Goal: Information Seeking & Learning: Stay updated

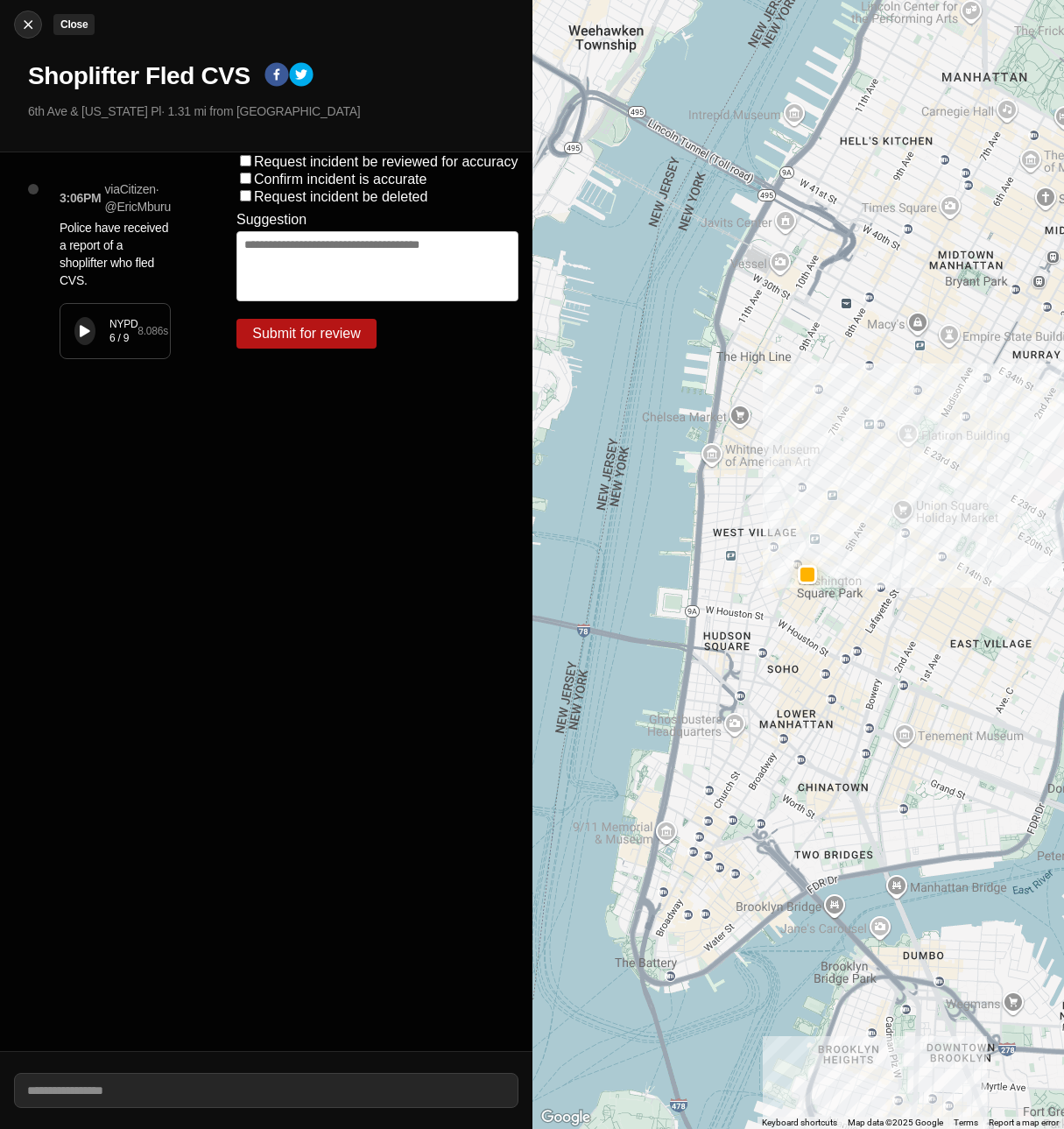
click at [31, 22] on img at bounding box center [28, 24] width 17 height 17
select select "*"
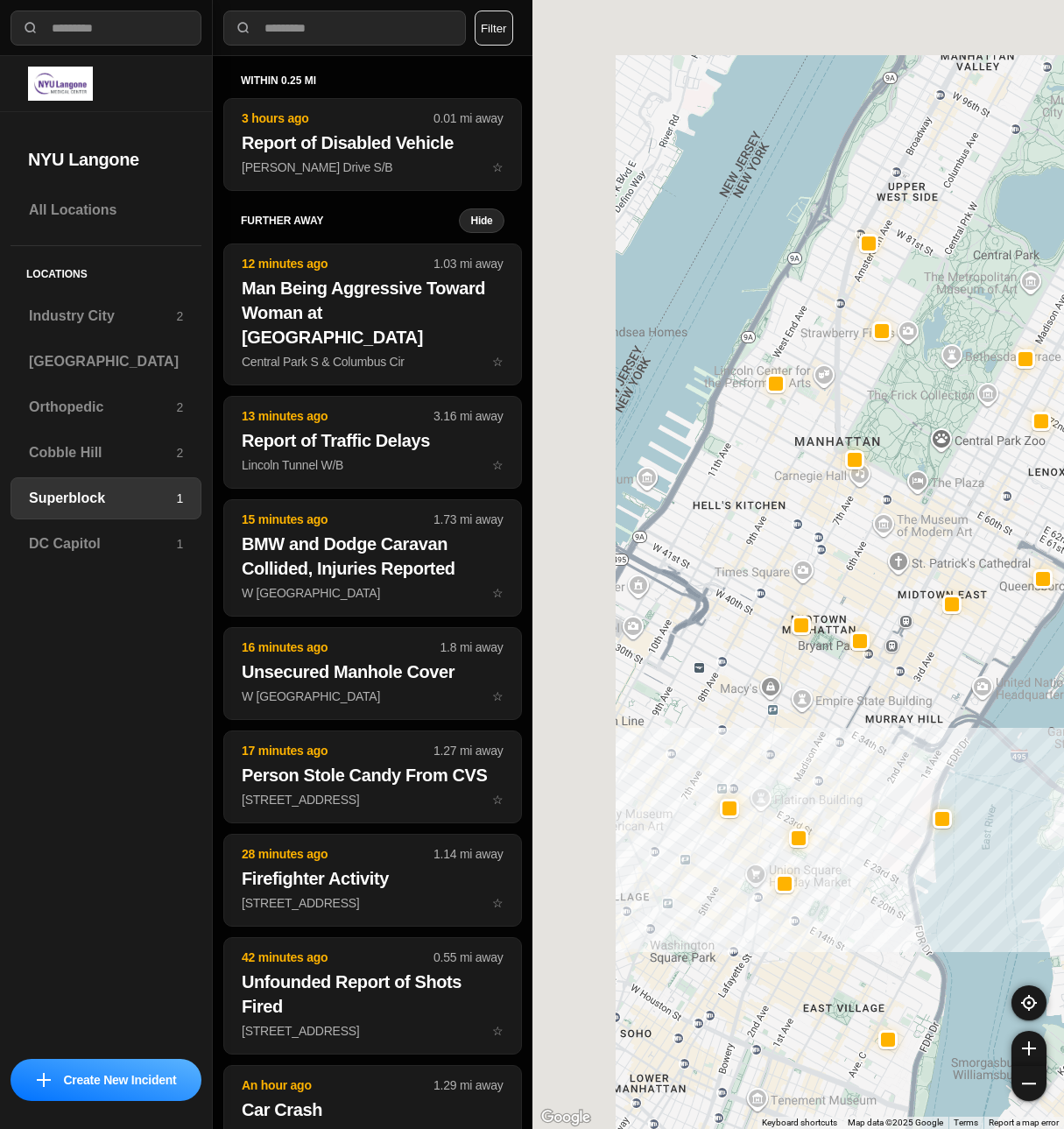
drag, startPoint x: 640, startPoint y: 645, endPoint x: 829, endPoint y: 803, distance: 246.3
click at [829, 803] on div at bounding box center [798, 564] width 532 height 1129
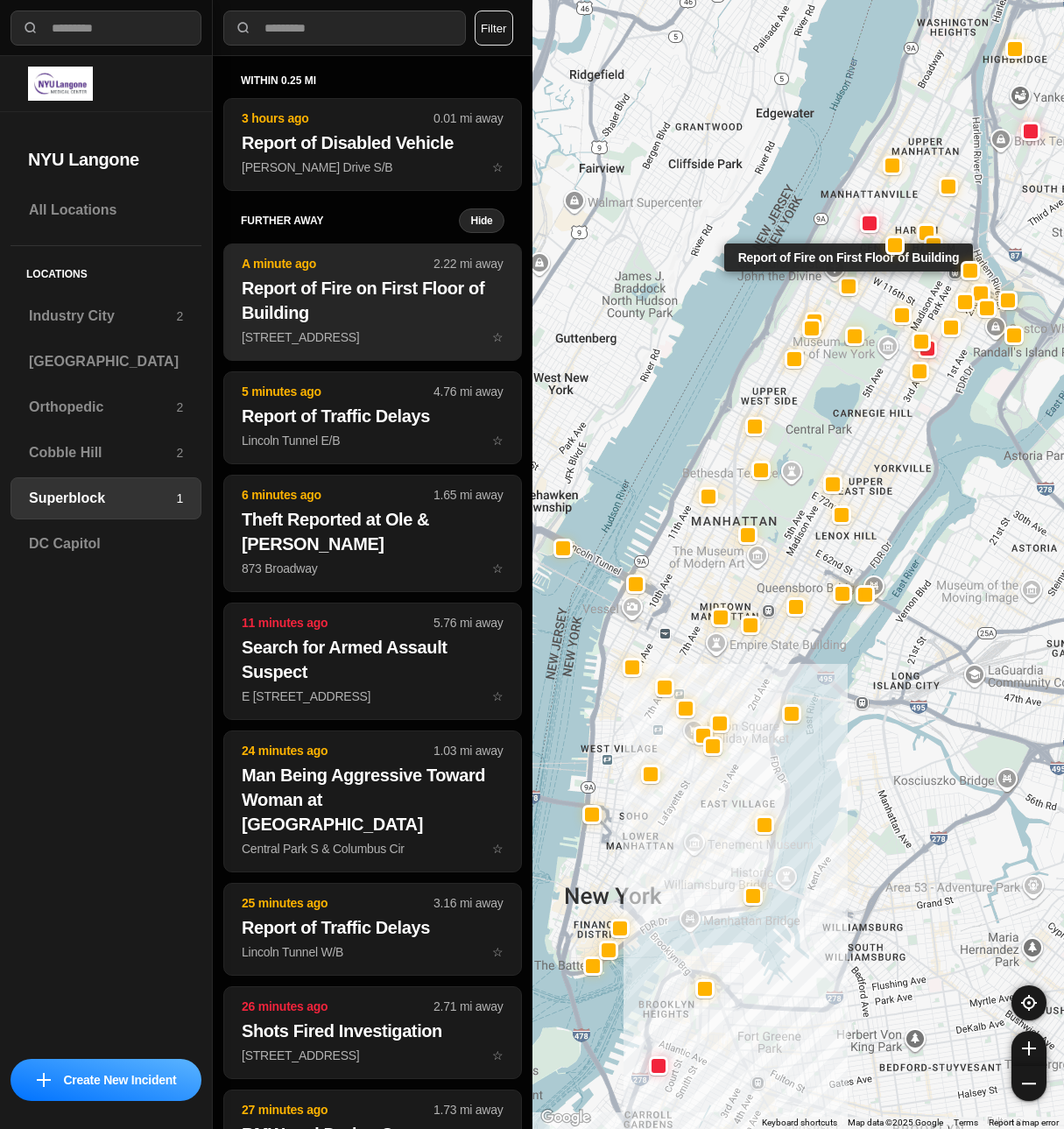
click at [331, 301] on h2 "Report of Fire on First Floor of Building" at bounding box center [372, 300] width 262 height 49
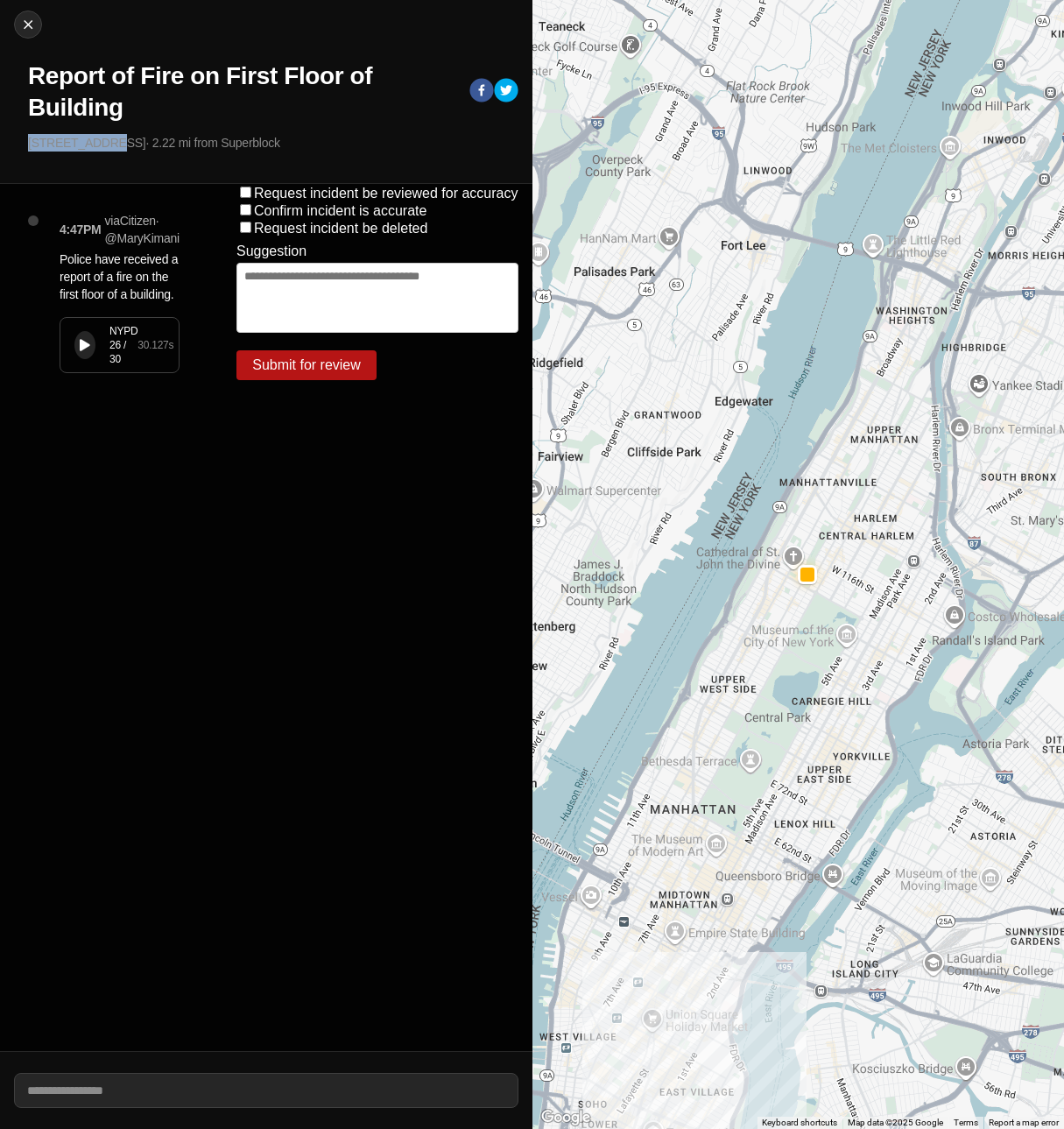
drag, startPoint x: 30, startPoint y: 141, endPoint x: 106, endPoint y: 142, distance: 76.0
click at [106, 142] on p "[STREET_ADDRESS] · 2.22 mi from Superblock" at bounding box center [273, 143] width 490 height 17
click at [117, 550] on div "4:47PM via Citizen · @ MaryKimani Police have received a report of a fire on th…" at bounding box center [111, 618] width 222 height 867
click at [91, 345] on button at bounding box center [85, 344] width 21 height 28
click at [22, 25] on img at bounding box center [28, 24] width 17 height 17
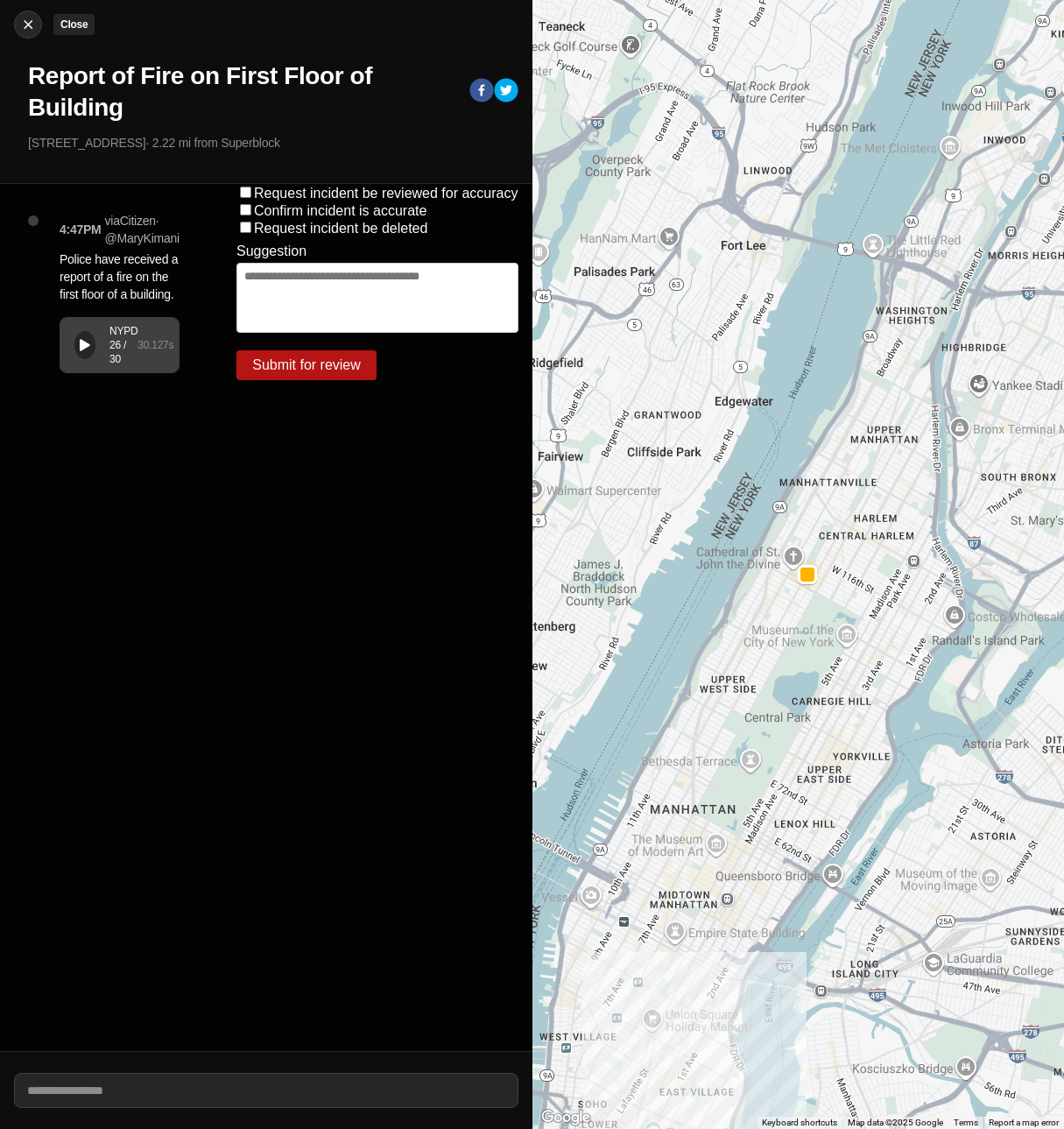
select select "*"
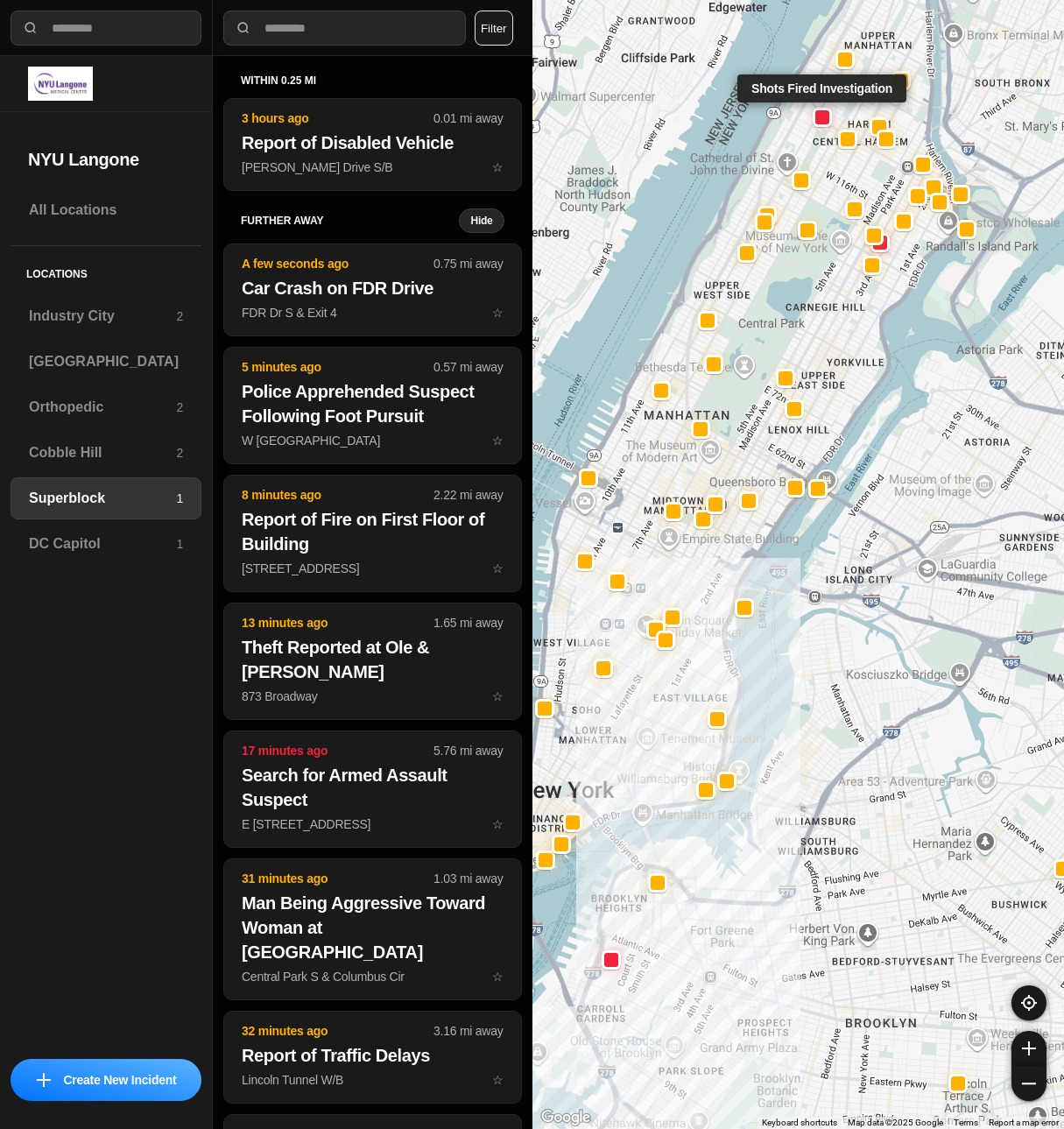
drag, startPoint x: 822, startPoint y: 92, endPoint x: 818, endPoint y: 119, distance: 27.3
click at [818, 119] on div at bounding box center [822, 117] width 14 height 14
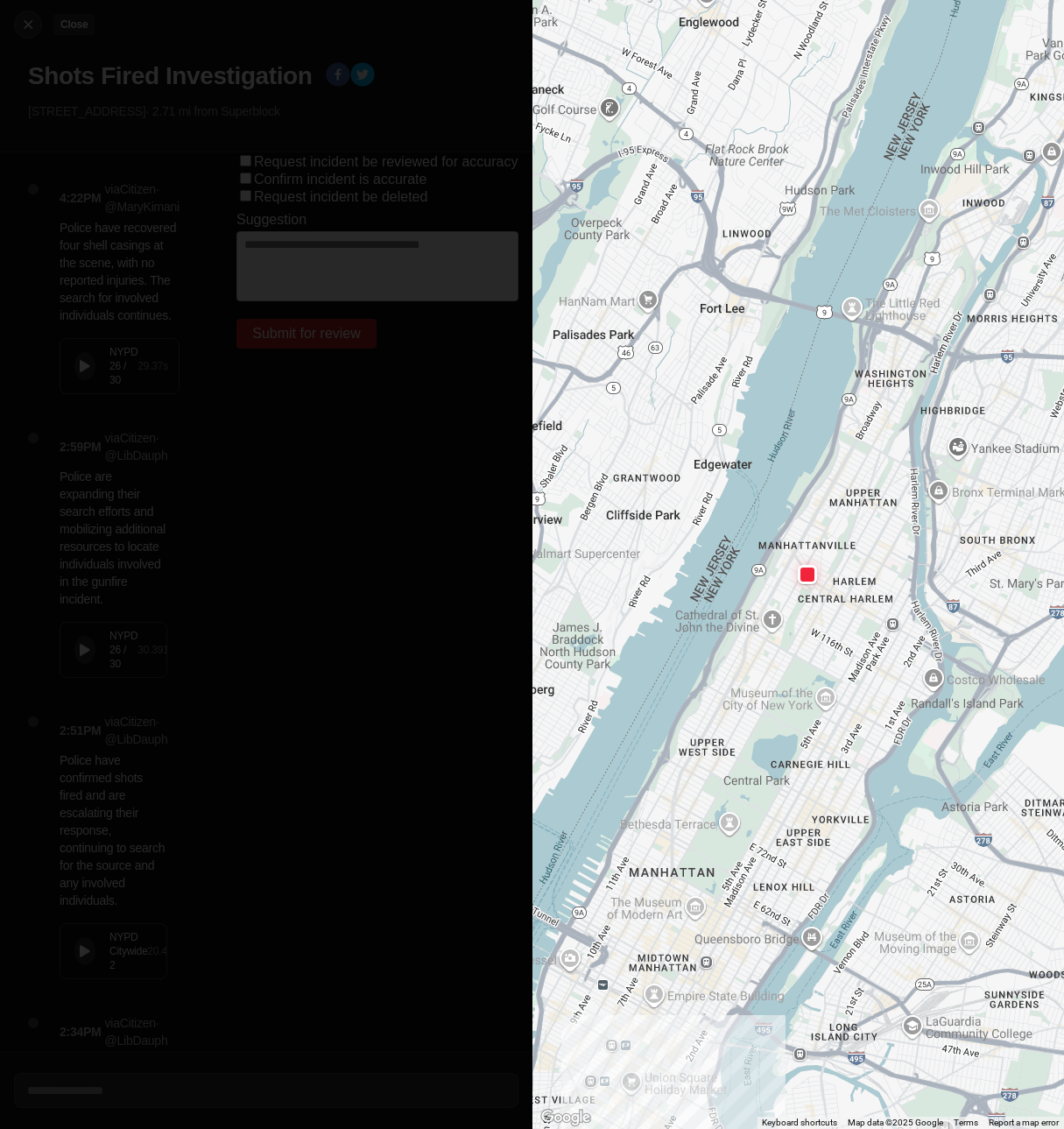
click at [31, 29] on img at bounding box center [28, 24] width 17 height 17
select select "*"
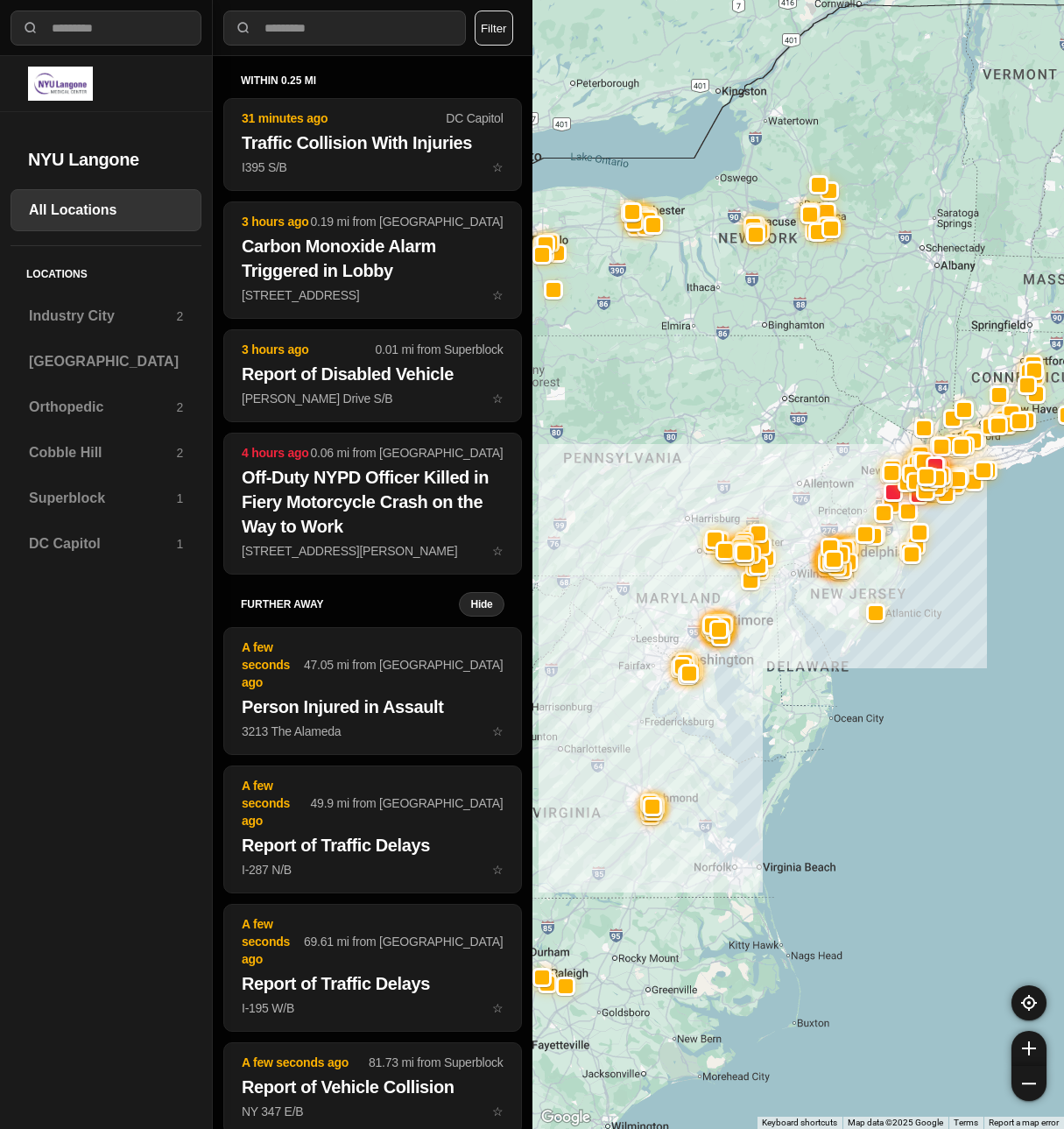
drag, startPoint x: 60, startPoint y: 489, endPoint x: 773, endPoint y: 494, distance: 713.0
click at [60, 489] on h3 "Superblock" at bounding box center [103, 499] width 147 height 21
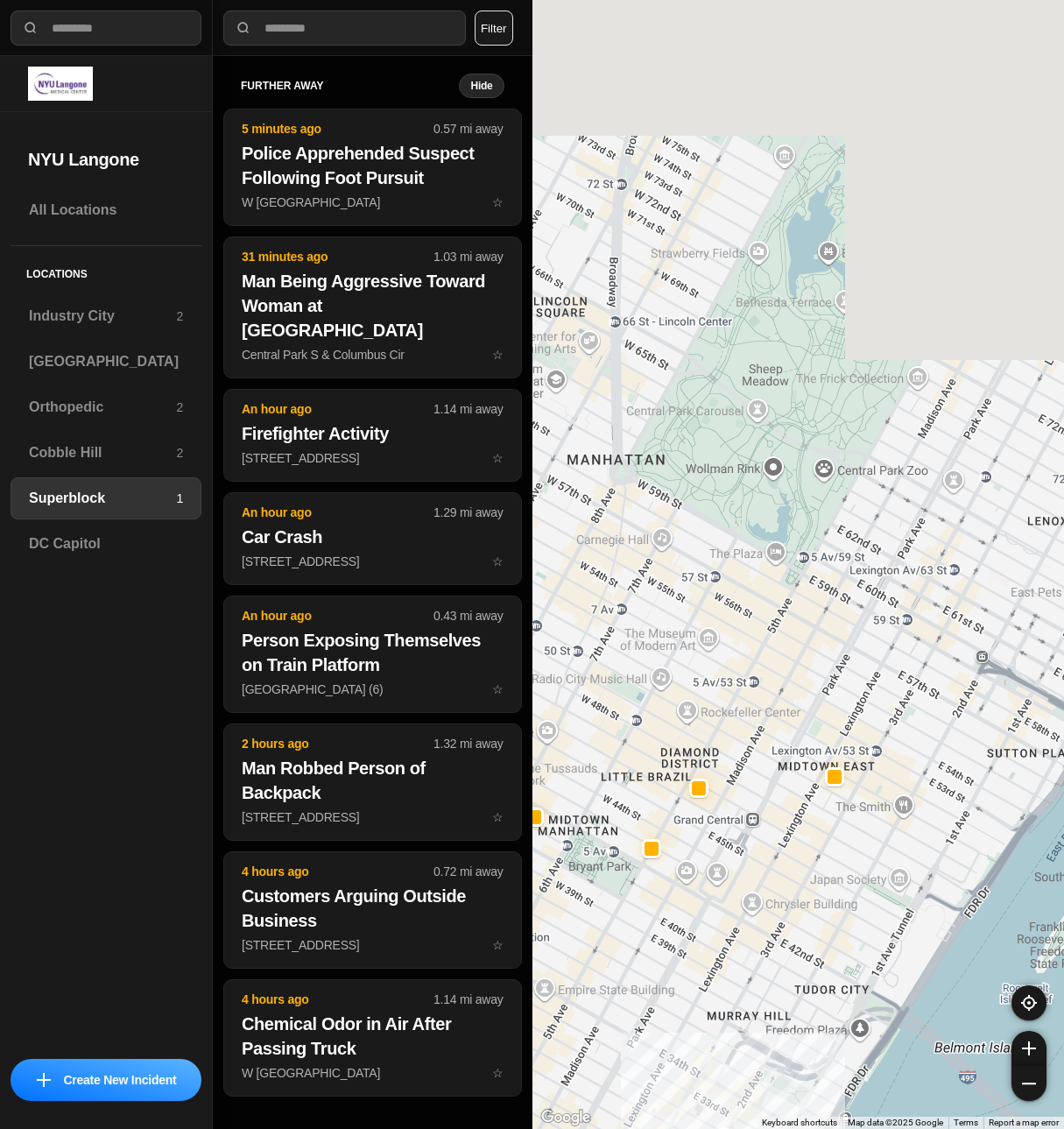
drag, startPoint x: 704, startPoint y: 751, endPoint x: 698, endPoint y: 886, distance: 135.1
click at [698, 886] on div "1453 people" at bounding box center [798, 564] width 532 height 1129
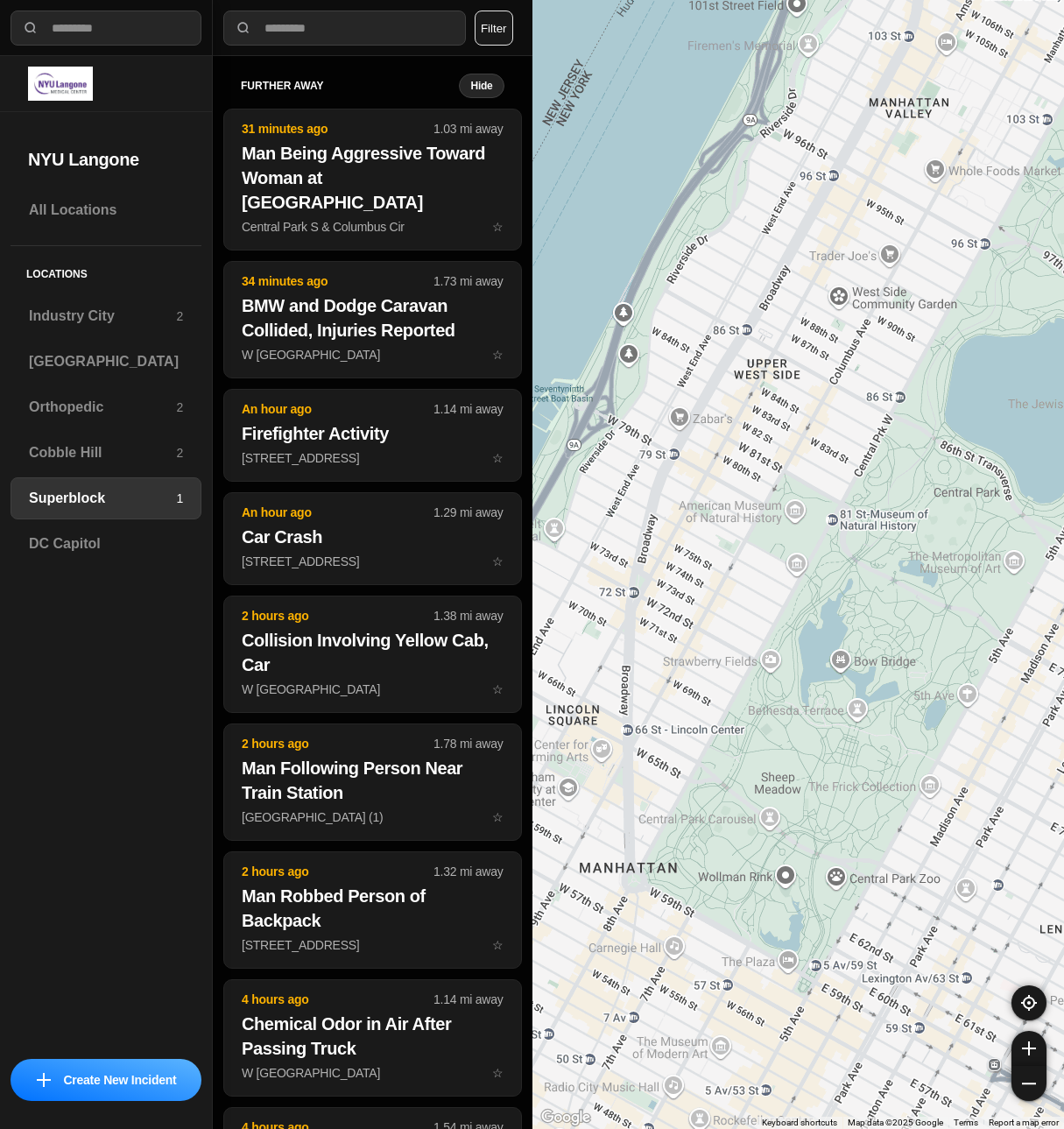
drag, startPoint x: 696, startPoint y: 409, endPoint x: 735, endPoint y: 645, distance: 239.2
click at [712, 780] on div "1453 people" at bounding box center [798, 564] width 532 height 1129
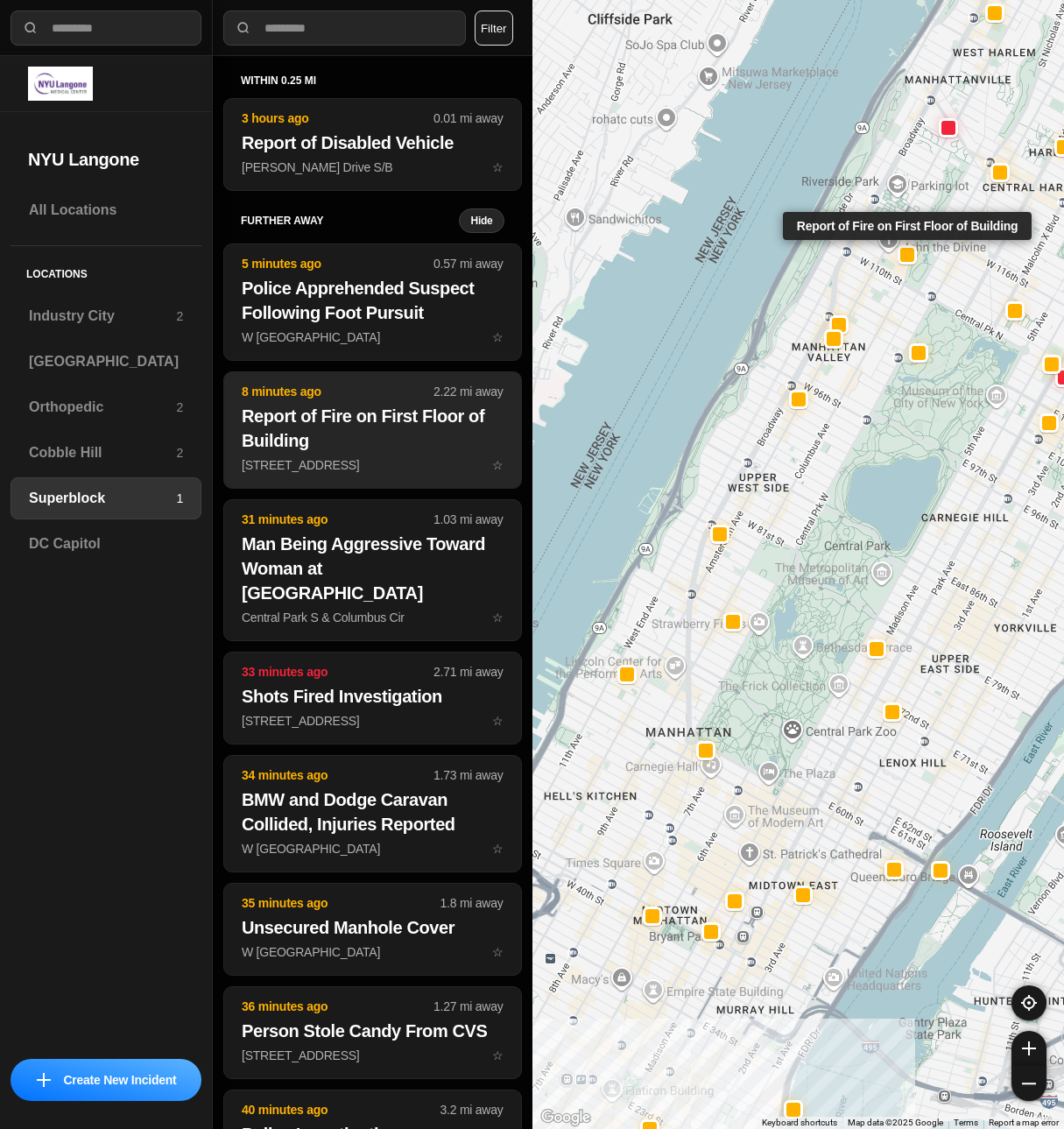
click at [339, 413] on h2 "Report of Fire on First Floor of Building" at bounding box center [372, 428] width 262 height 49
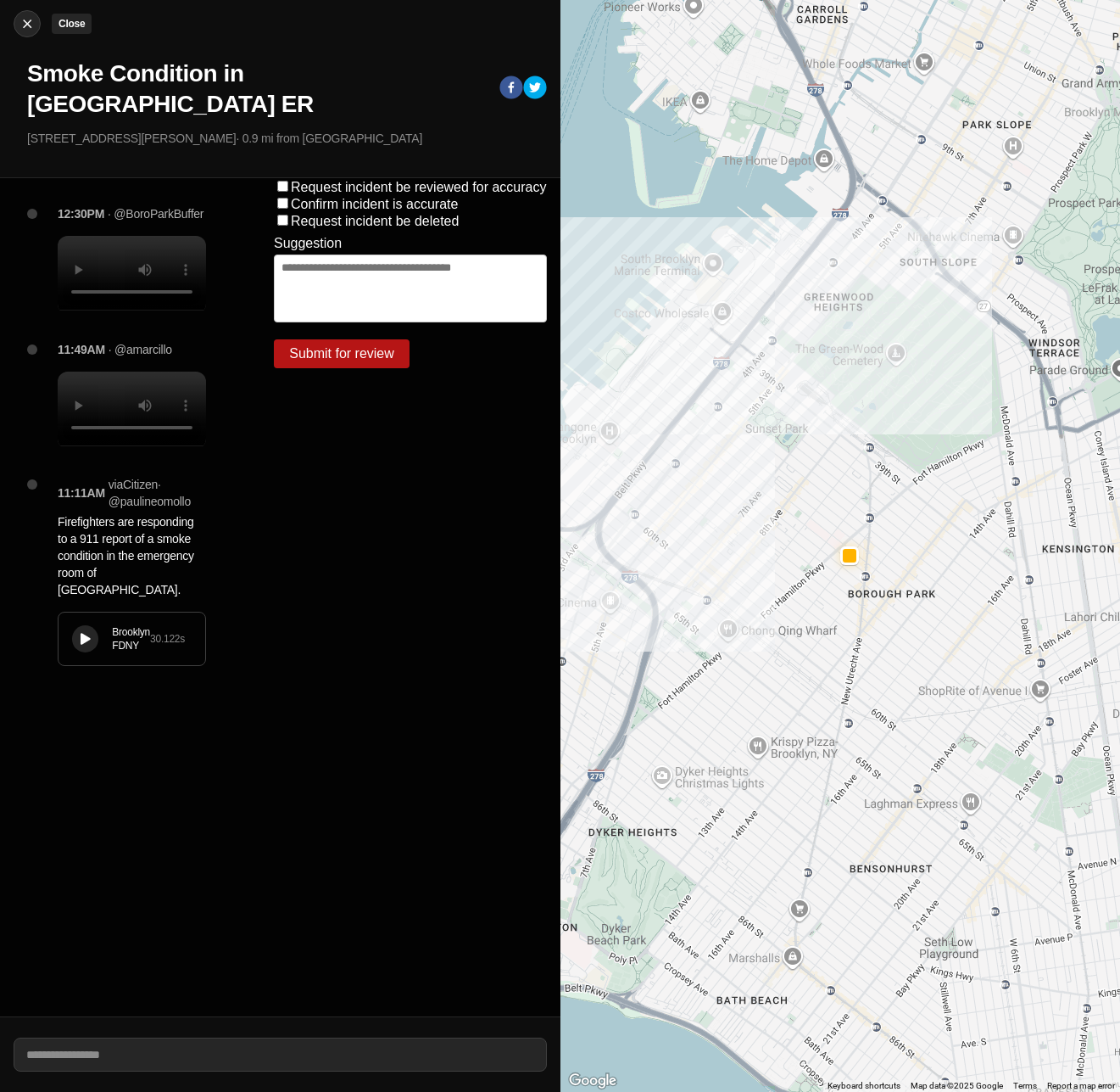
click at [24, 30] on img at bounding box center [27, 23] width 17 height 17
select select "*"
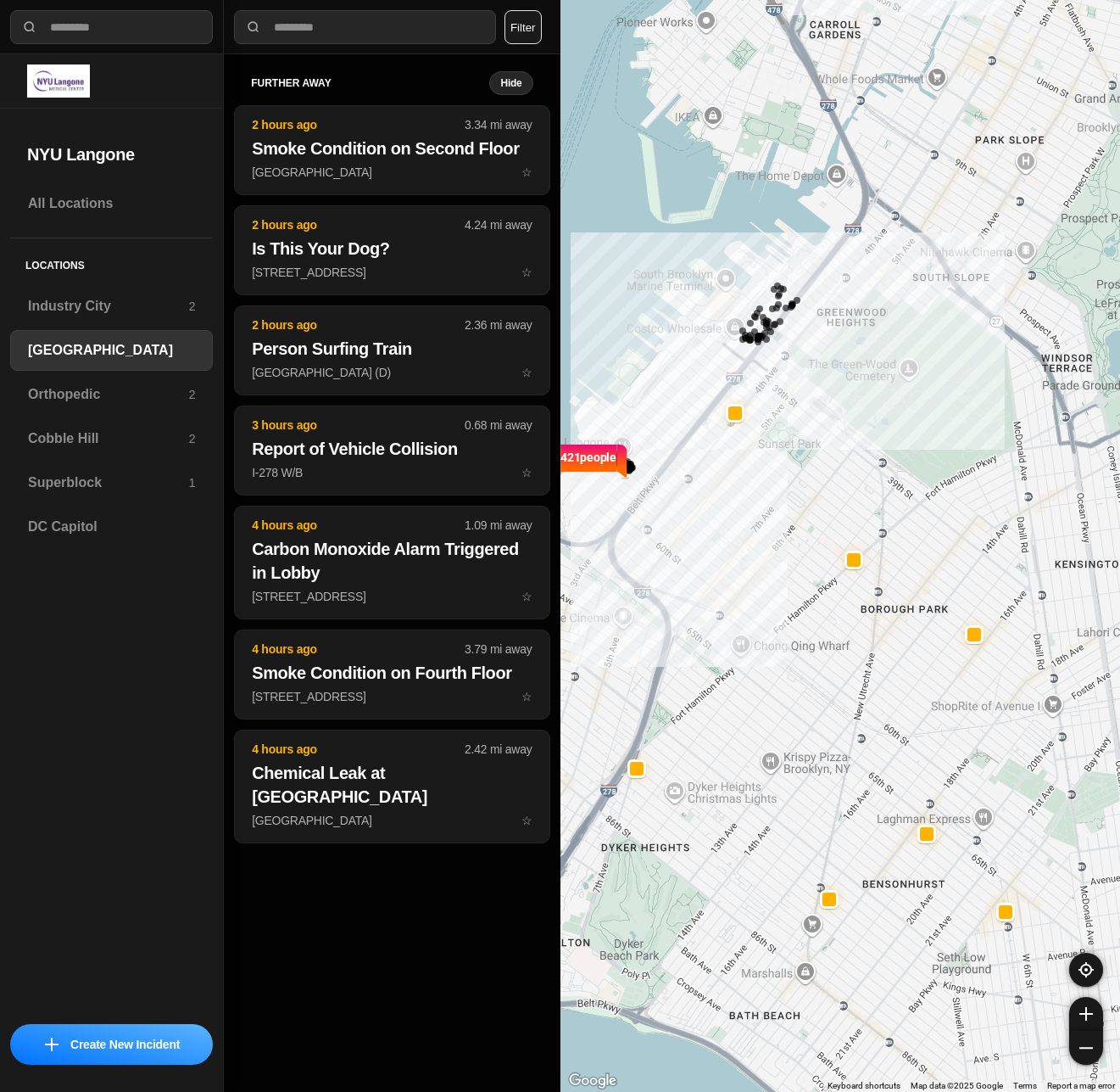
select select "*"
